Goal: Communication & Community: Answer question/provide support

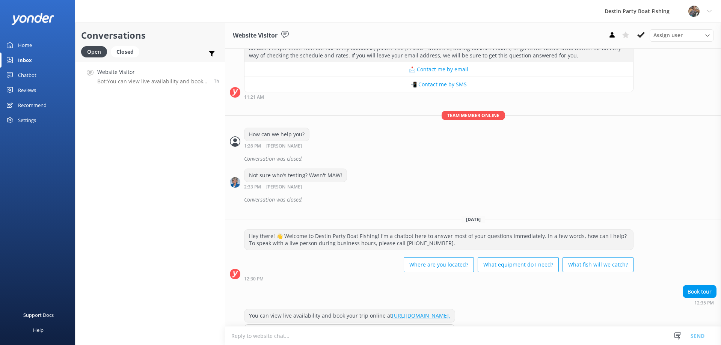
scroll to position [496, 0]
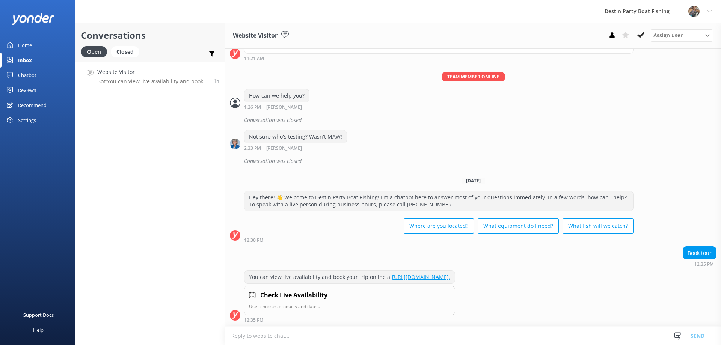
click at [18, 47] on div "Home" at bounding box center [25, 45] width 14 height 15
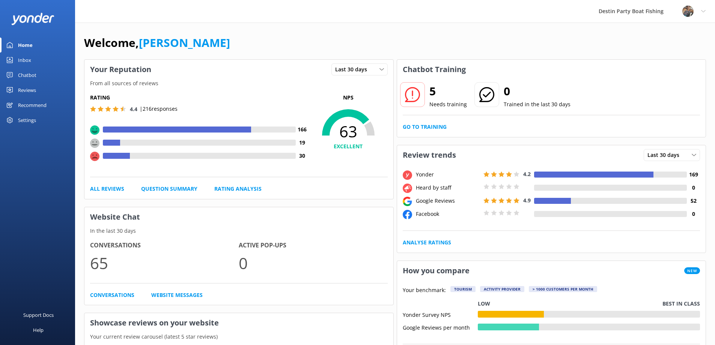
click at [23, 59] on div "Inbox" at bounding box center [24, 60] width 13 height 15
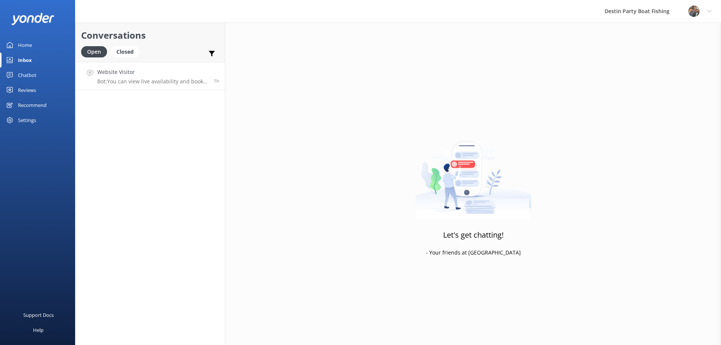
click at [160, 76] on div "Website Visitor Bot: You can view live availability and book your trip online a…" at bounding box center [152, 76] width 111 height 16
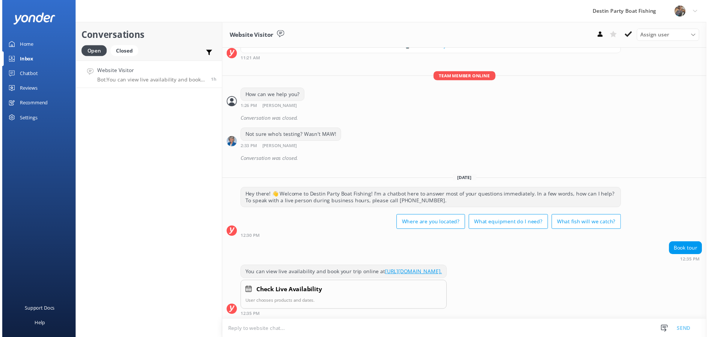
scroll to position [496, 0]
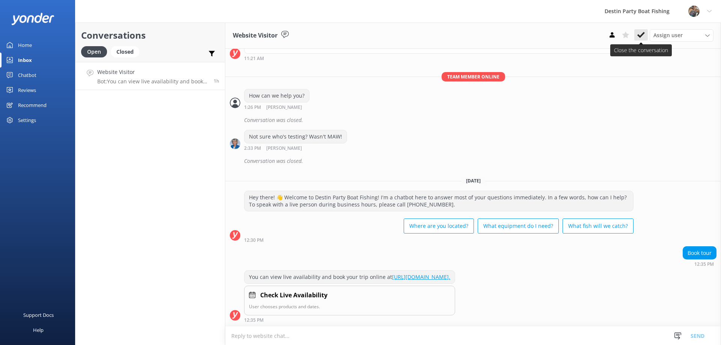
click at [637, 33] on button at bounding box center [641, 34] width 14 height 11
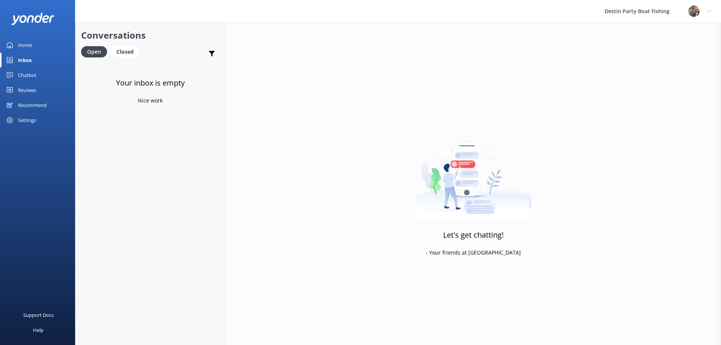
click at [30, 82] on div "Home Inbox Chatbot Content Products Chat Logs Website Widget Pop-up messages Re…" at bounding box center [37, 83] width 75 height 90
click at [30, 96] on div "Reviews" at bounding box center [27, 90] width 18 height 15
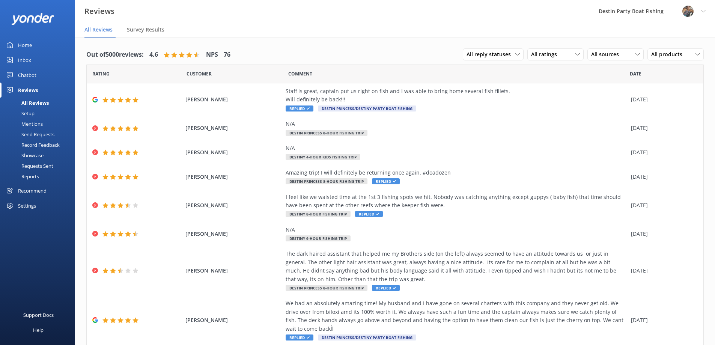
click at [26, 60] on div "Inbox" at bounding box center [24, 60] width 13 height 15
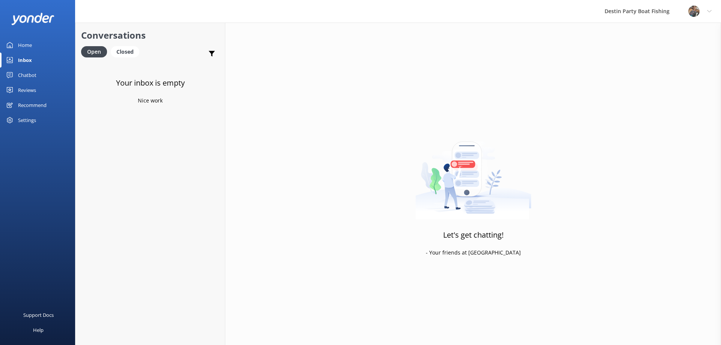
click at [33, 85] on div "Reviews" at bounding box center [27, 90] width 18 height 15
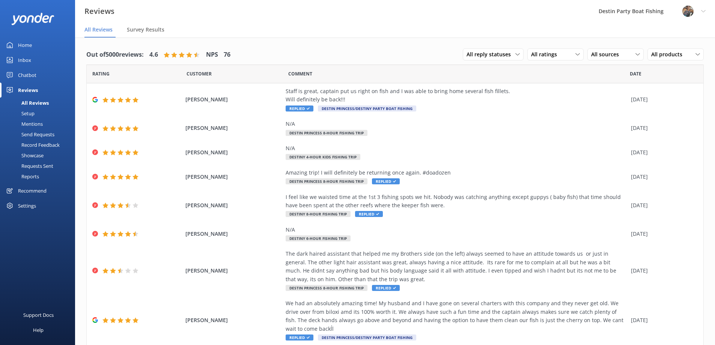
click at [26, 57] on div "Inbox" at bounding box center [24, 60] width 13 height 15
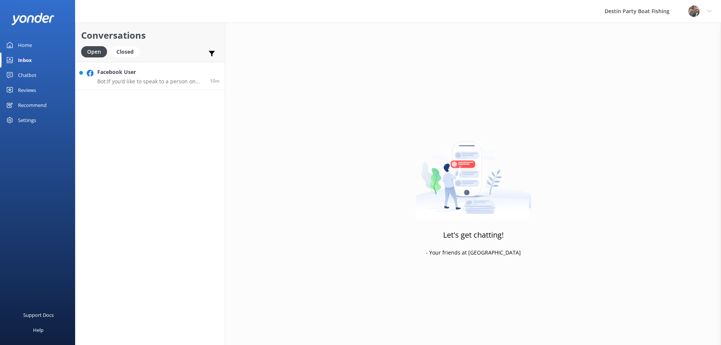
click at [121, 84] on p "Bot: If you’d like to speak to a person on the Destin Party Boat Fishing team, …" at bounding box center [150, 81] width 107 height 7
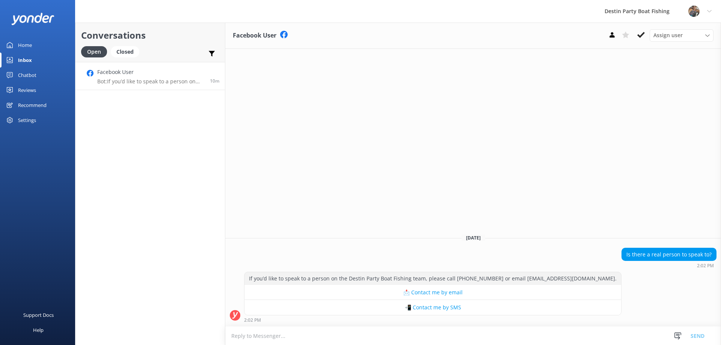
click at [336, 329] on textarea at bounding box center [473, 336] width 496 height 18
type textarea "Yes, if you call the booth @ [PHONE_NUMBER] [PERSON_NAME] would be happy to hel…"
click at [700, 334] on button "Send" at bounding box center [697, 335] width 28 height 19
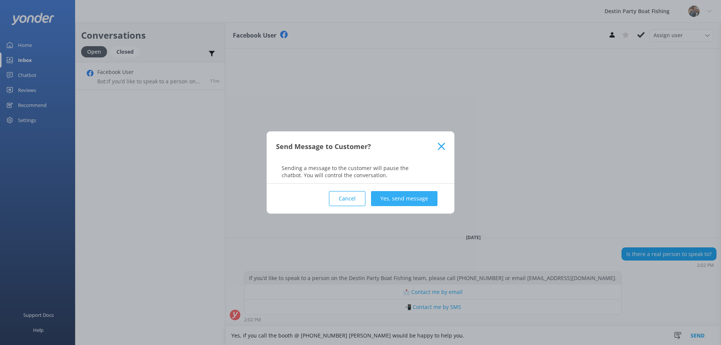
click at [414, 204] on button "Yes, send message" at bounding box center [404, 198] width 66 height 15
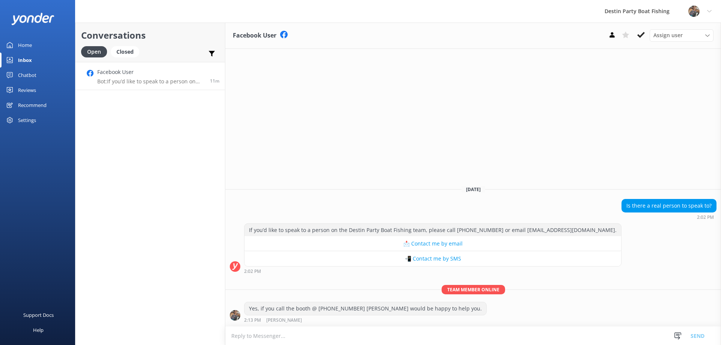
click at [18, 45] on div "Home" at bounding box center [25, 45] width 14 height 15
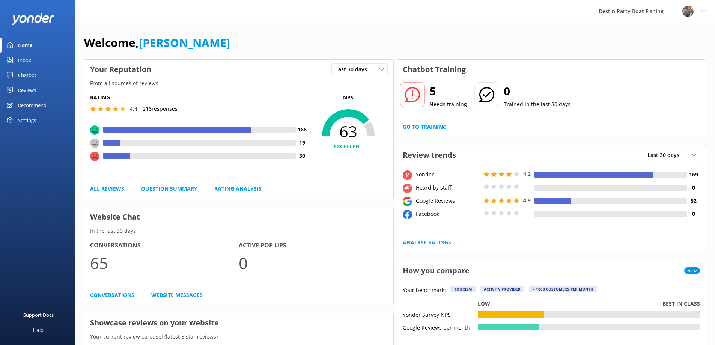
click at [23, 65] on div "Inbox" at bounding box center [24, 60] width 13 height 15
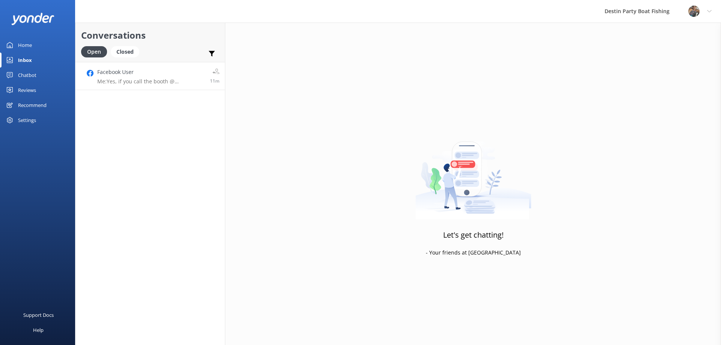
click at [177, 75] on h4 "Facebook User" at bounding box center [150, 72] width 107 height 8
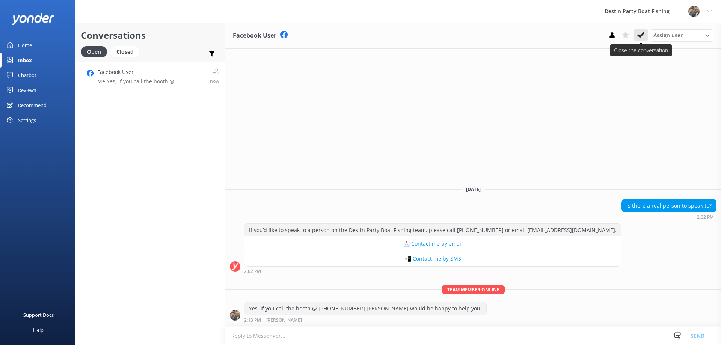
click at [640, 35] on use at bounding box center [641, 35] width 8 height 6
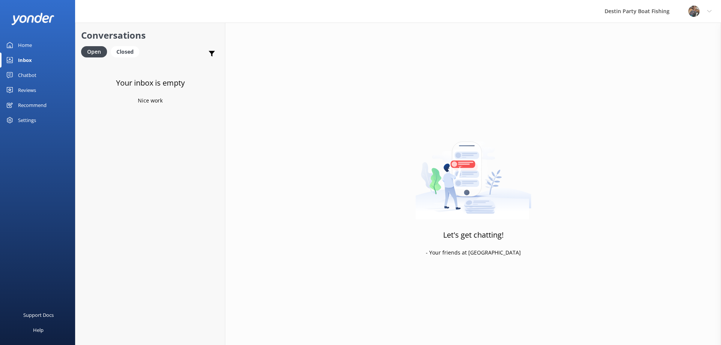
click at [21, 84] on div "Reviews" at bounding box center [27, 90] width 18 height 15
